Goal: Task Accomplishment & Management: Use online tool/utility

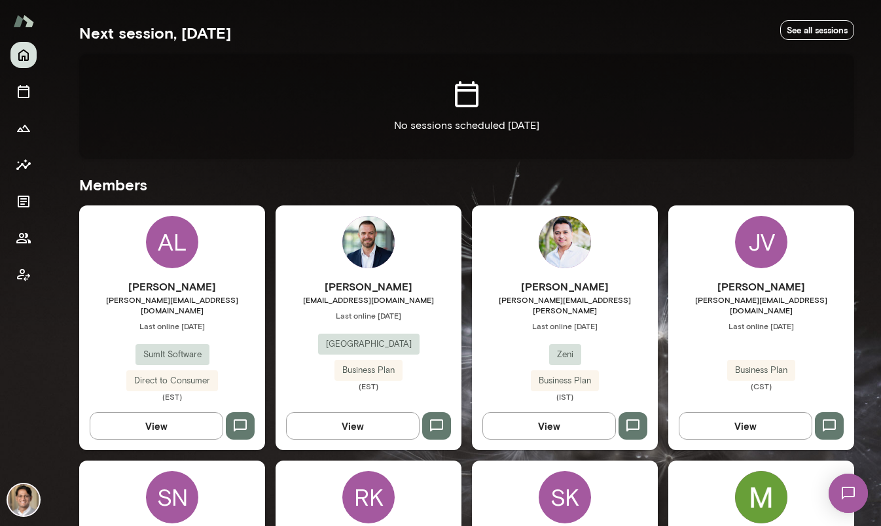
scroll to position [236, 0]
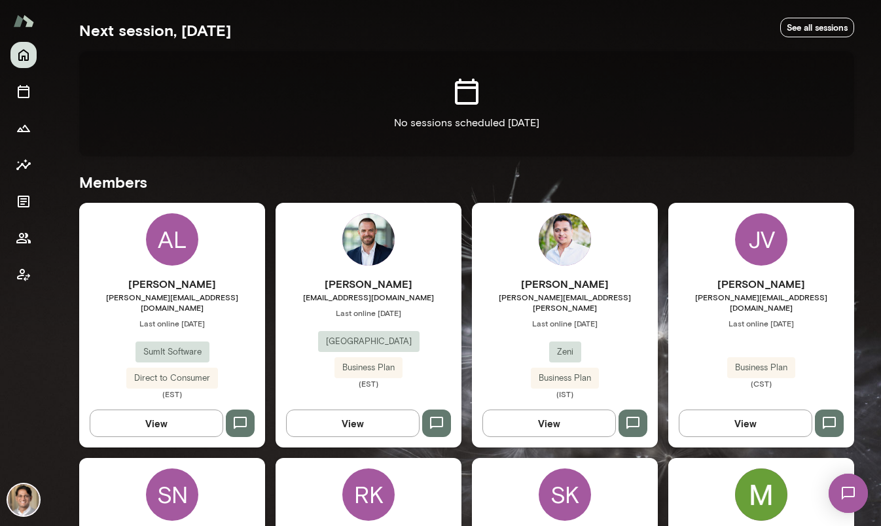
click at [383, 258] on img at bounding box center [368, 239] width 52 height 52
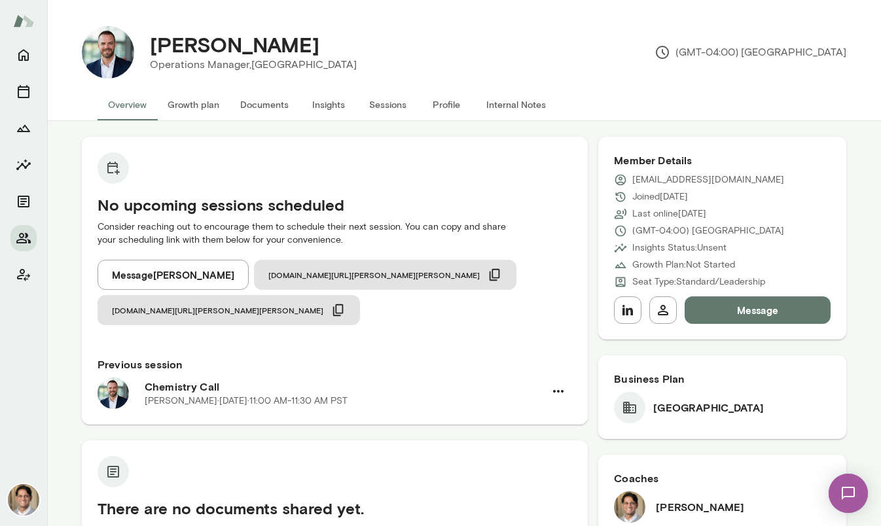
click at [393, 113] on button "Sessions" at bounding box center [387, 104] width 59 height 31
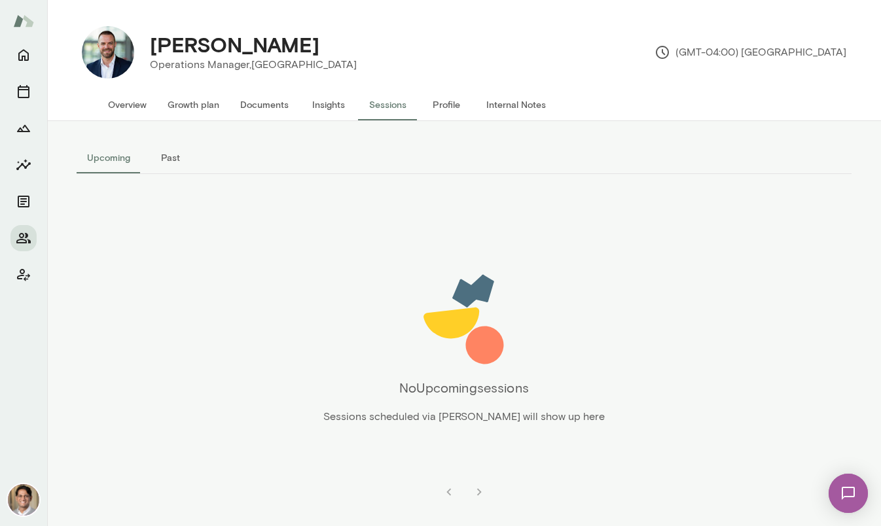
click at [314, 106] on button "Insights" at bounding box center [328, 104] width 59 height 31
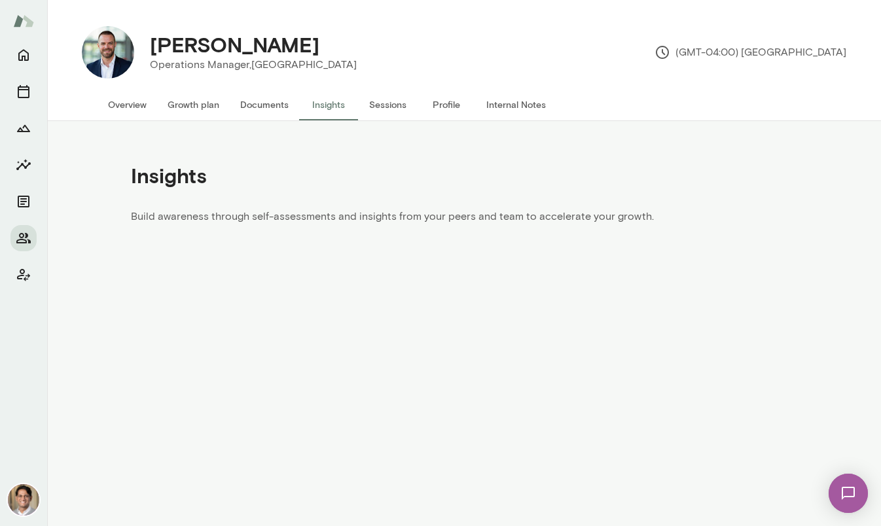
click at [263, 109] on button "Documents" at bounding box center [264, 104] width 69 height 31
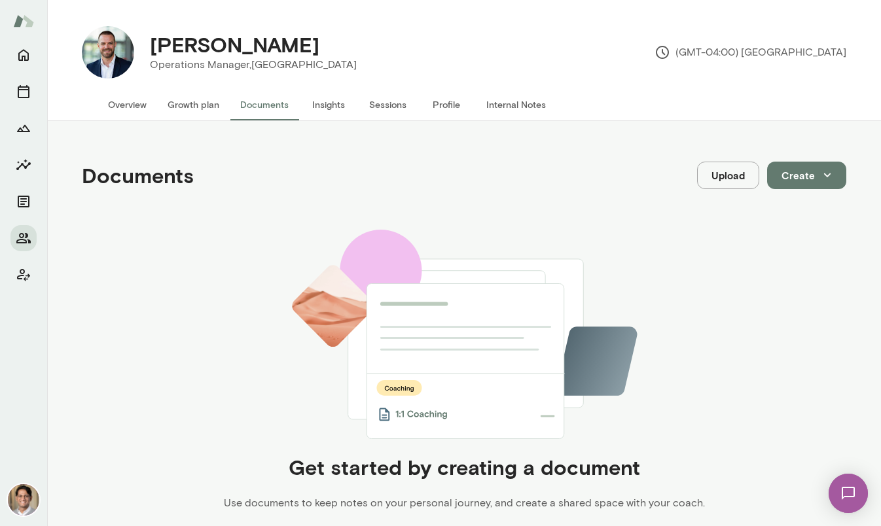
click at [180, 104] on button "Growth plan" at bounding box center [193, 104] width 73 height 31
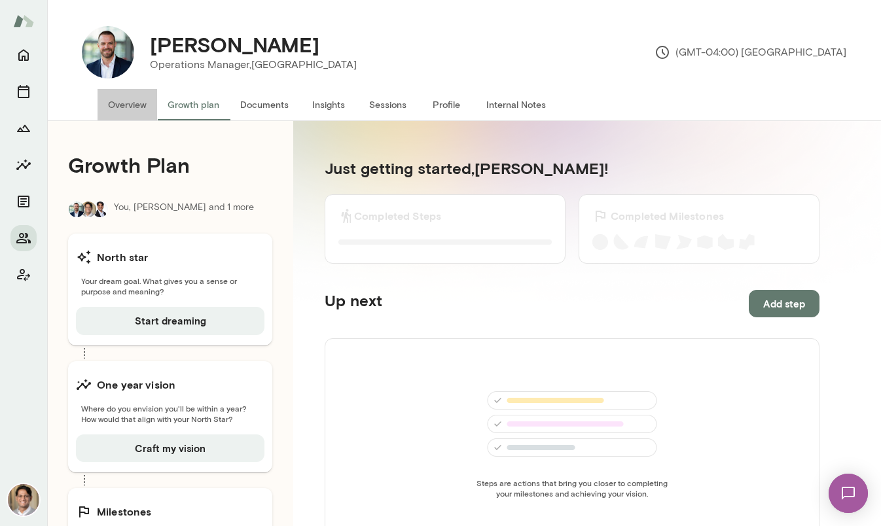
click at [141, 105] on button "Overview" at bounding box center [128, 104] width 60 height 31
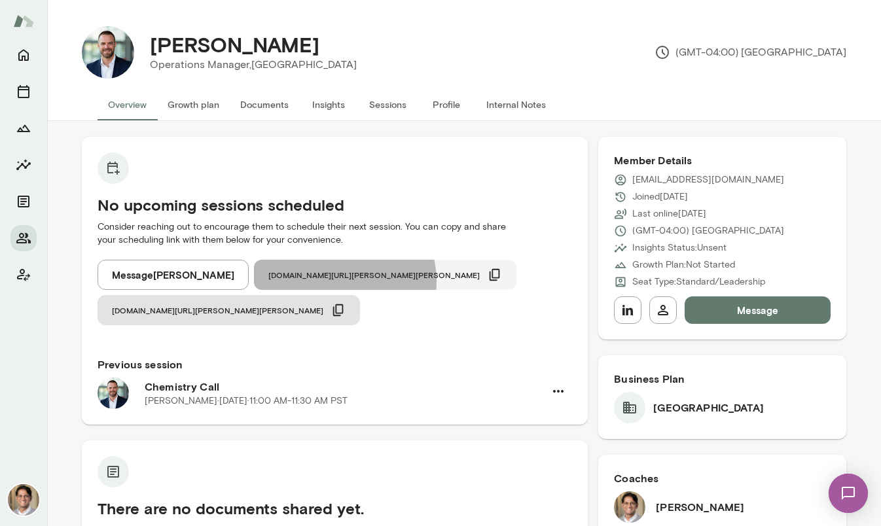
click at [335, 281] on button "[DOMAIN_NAME][URL][PERSON_NAME][PERSON_NAME]" at bounding box center [385, 275] width 263 height 30
